Goal: Check status

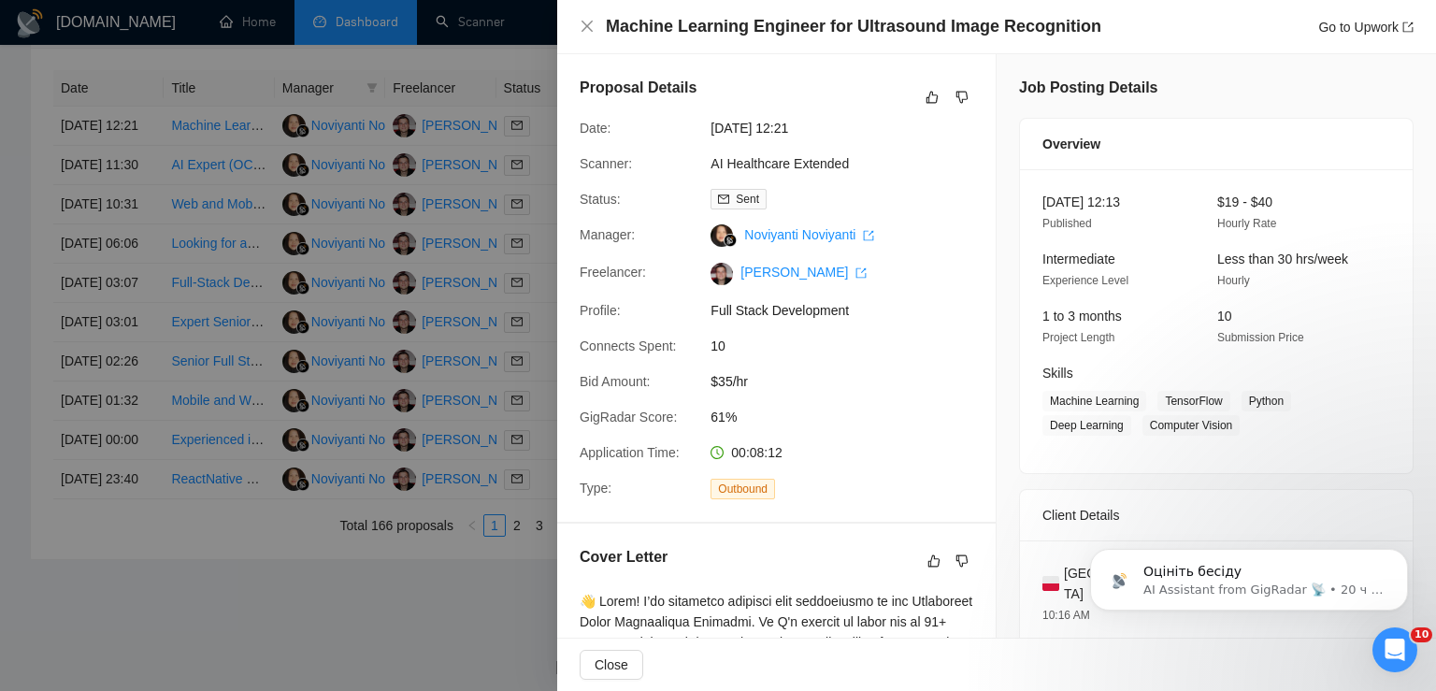
click at [308, 42] on div at bounding box center [718, 345] width 1436 height 691
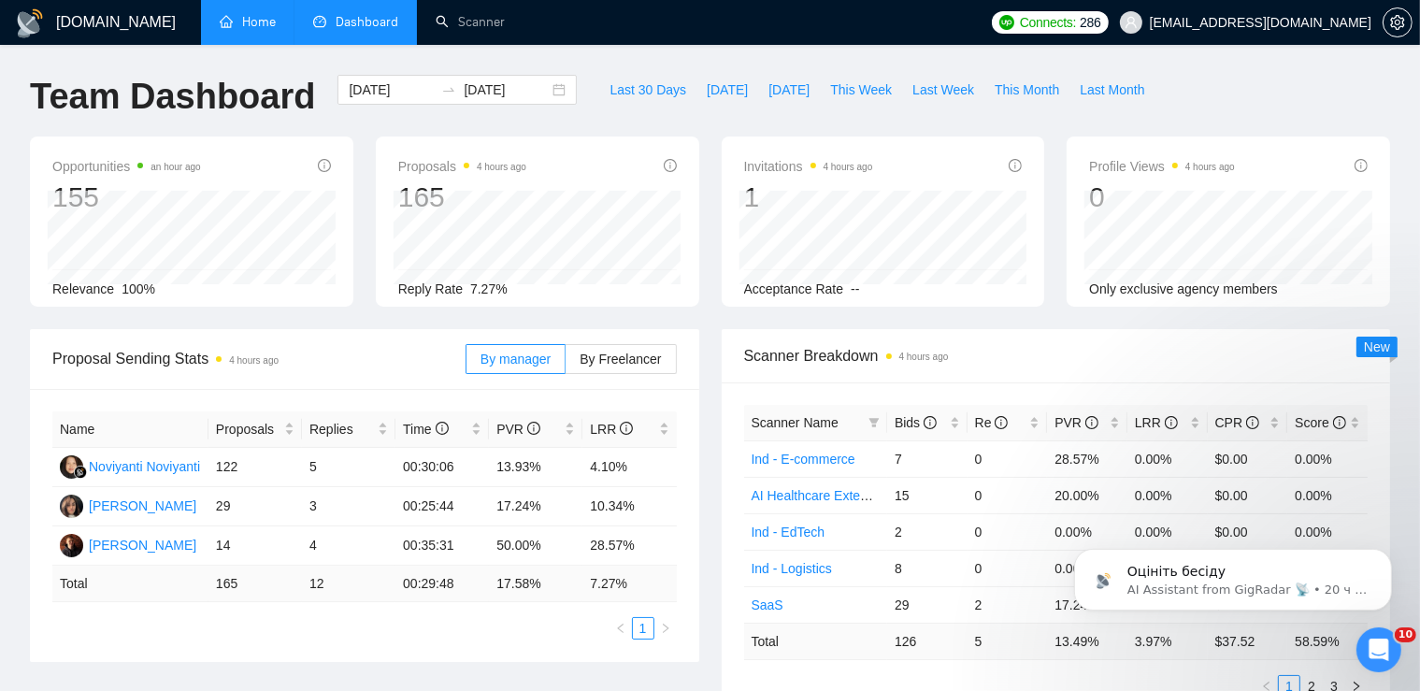
click at [259, 14] on link "Home" at bounding box center [248, 22] width 56 height 16
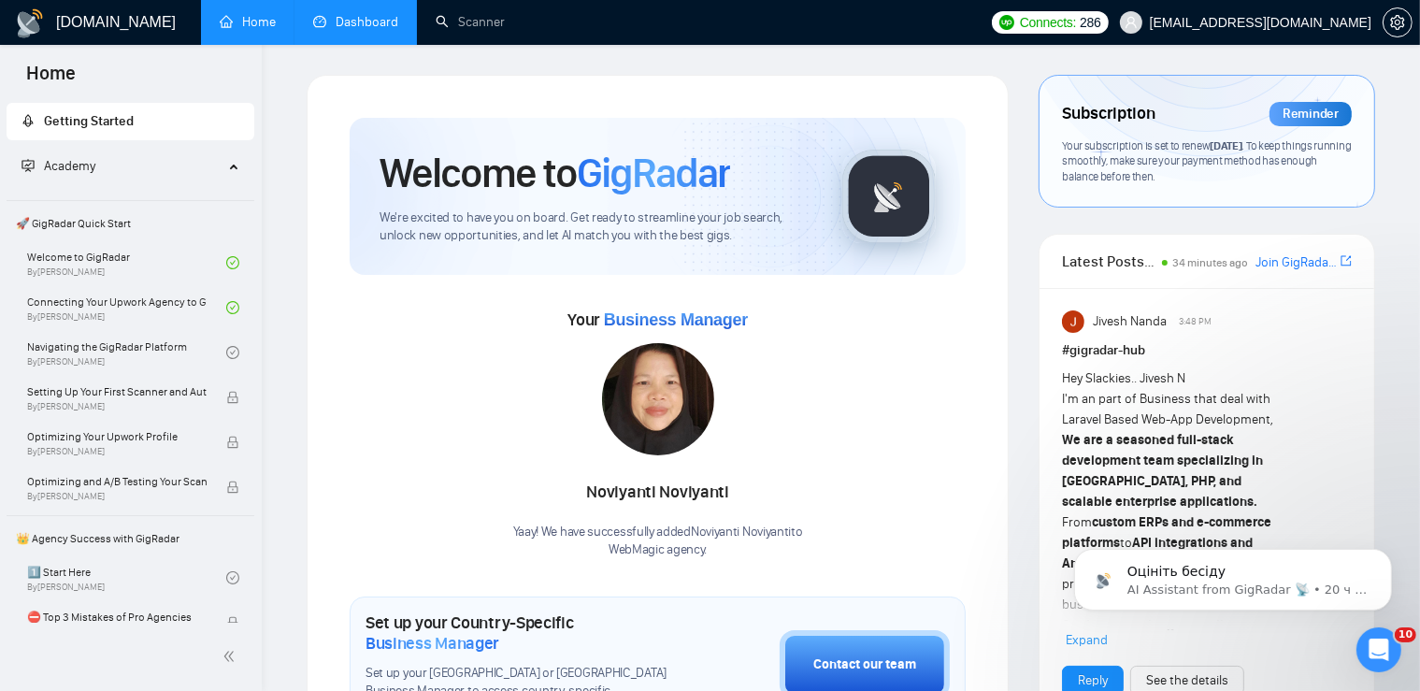
click at [332, 20] on link "Dashboard" at bounding box center [355, 22] width 85 height 16
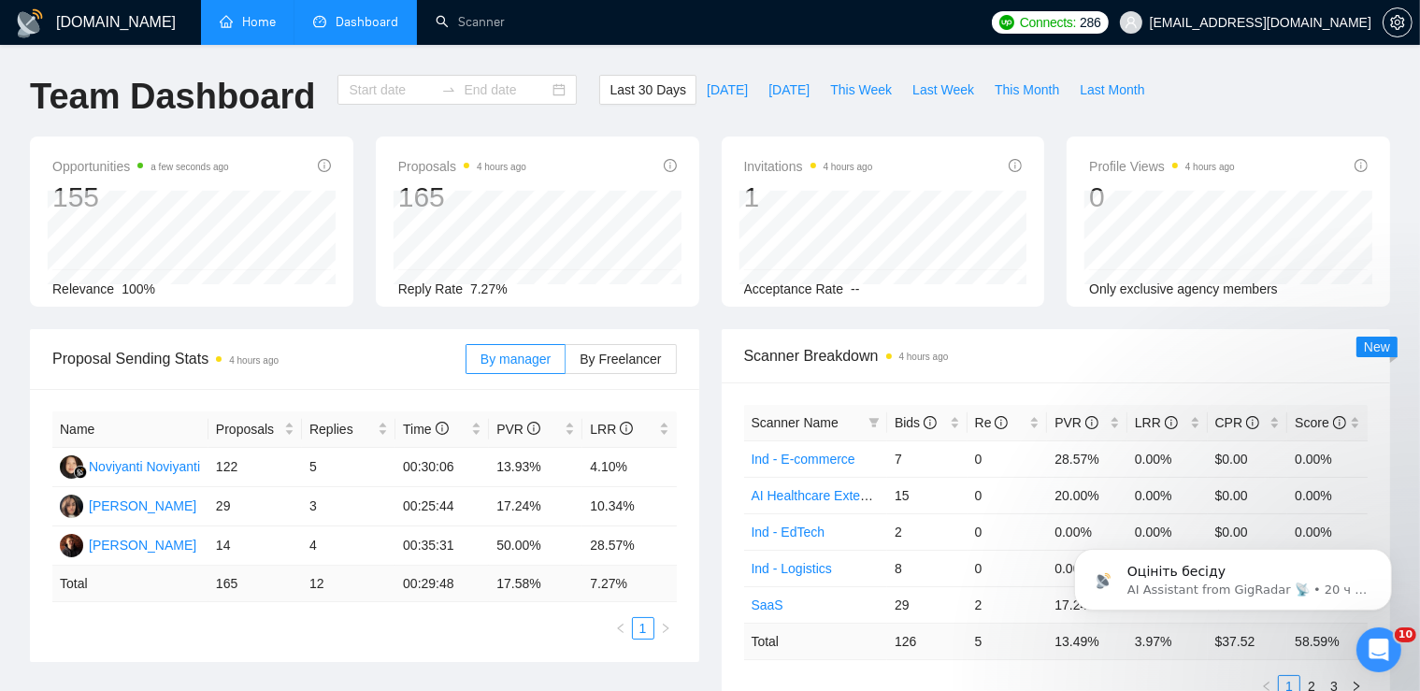
type input "[DATE]"
